Goal: Obtain resource: Obtain resource

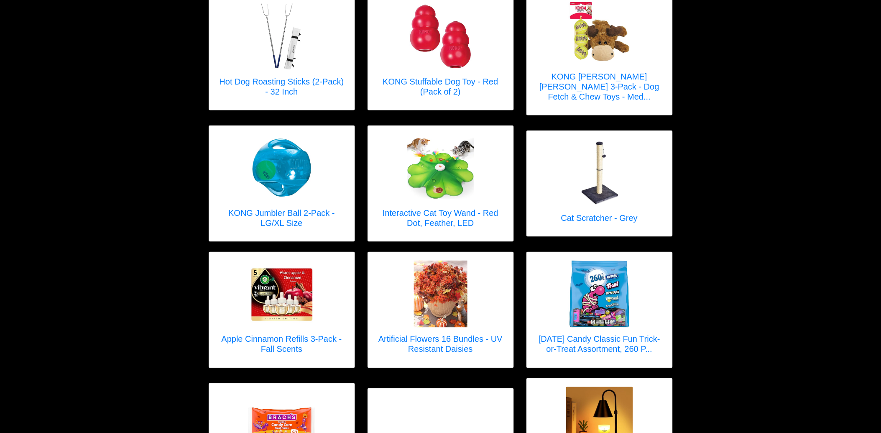
scroll to position [1580, 0]
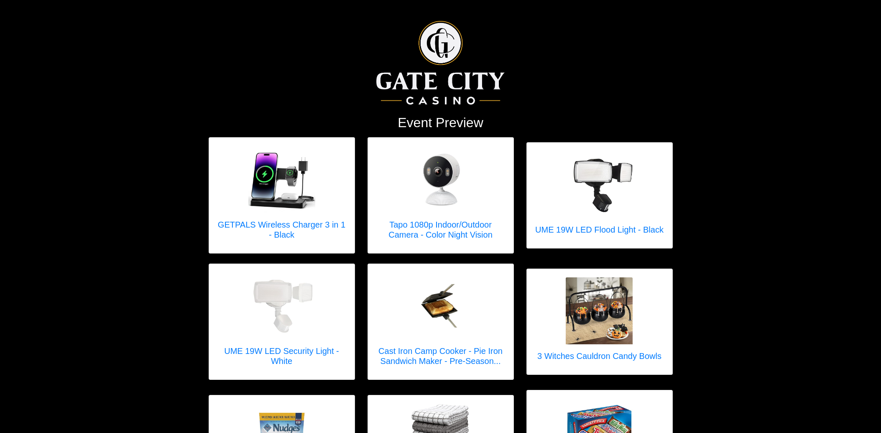
scroll to position [1580, 0]
